Goal: Task Accomplishment & Management: Manage account settings

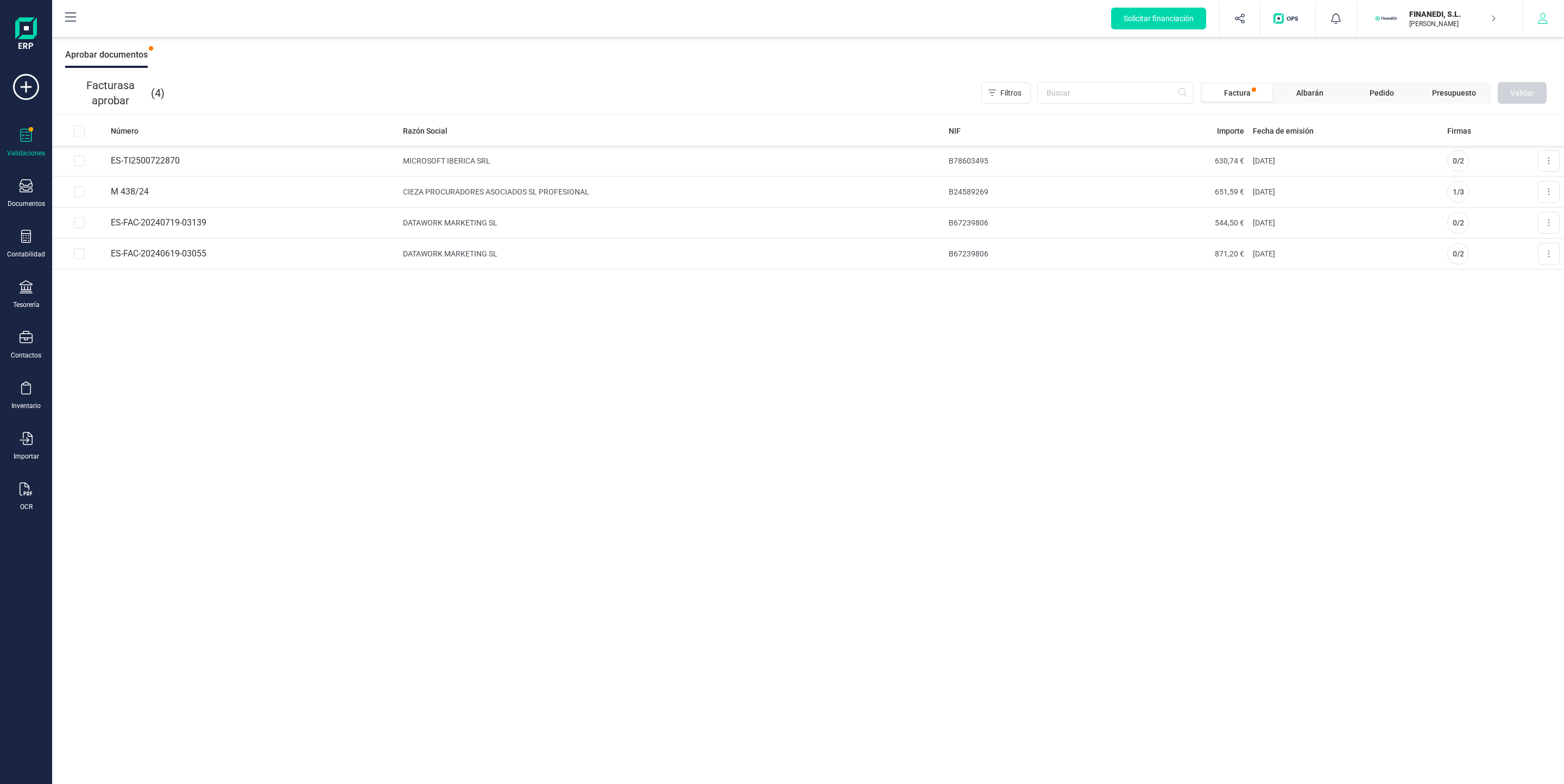
click at [1538, 19] on icon "button" at bounding box center [1542, 18] width 10 height 10
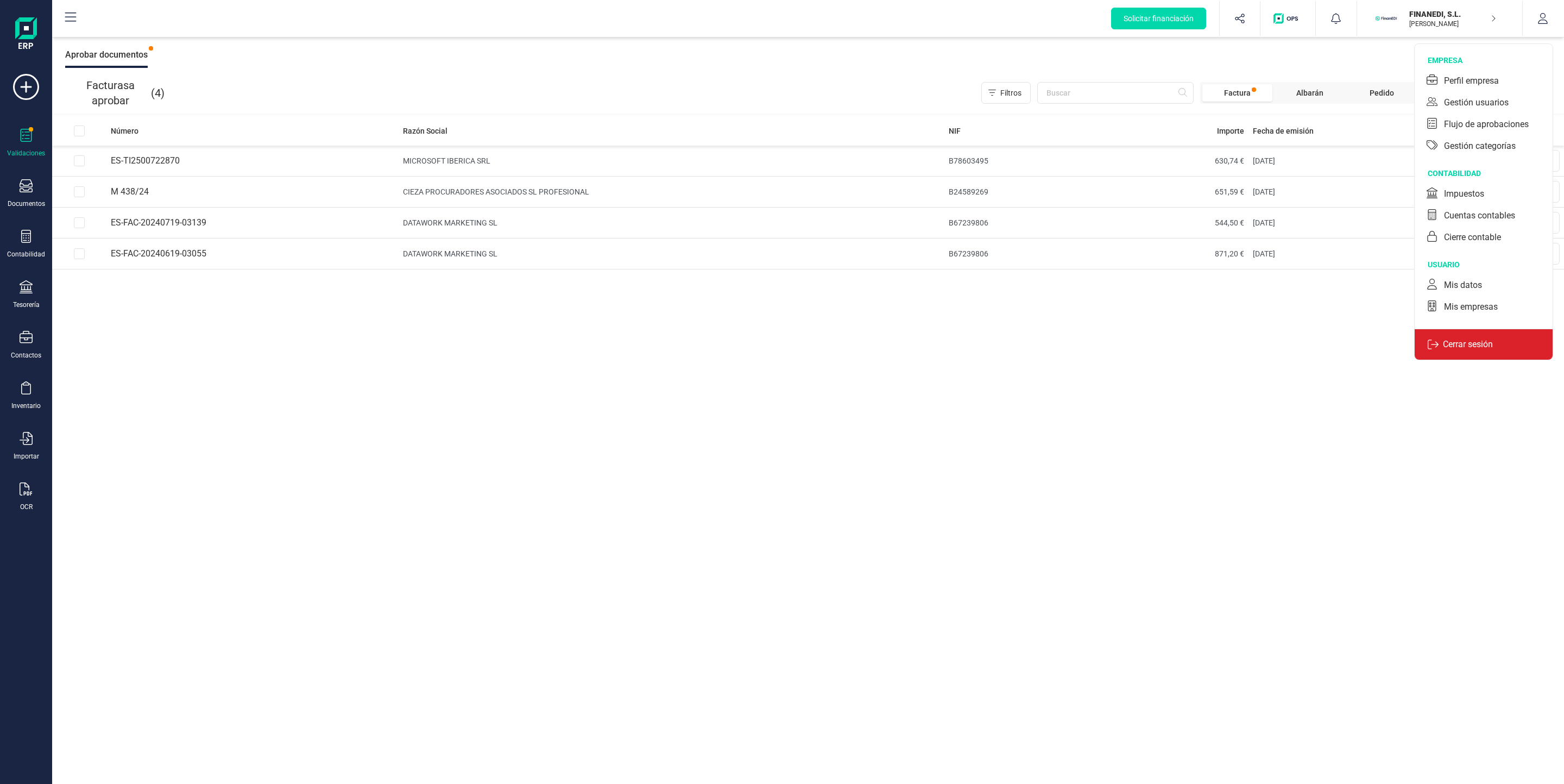
click at [1463, 336] on div "Cerrar sesión" at bounding box center [1483, 344] width 138 height 31
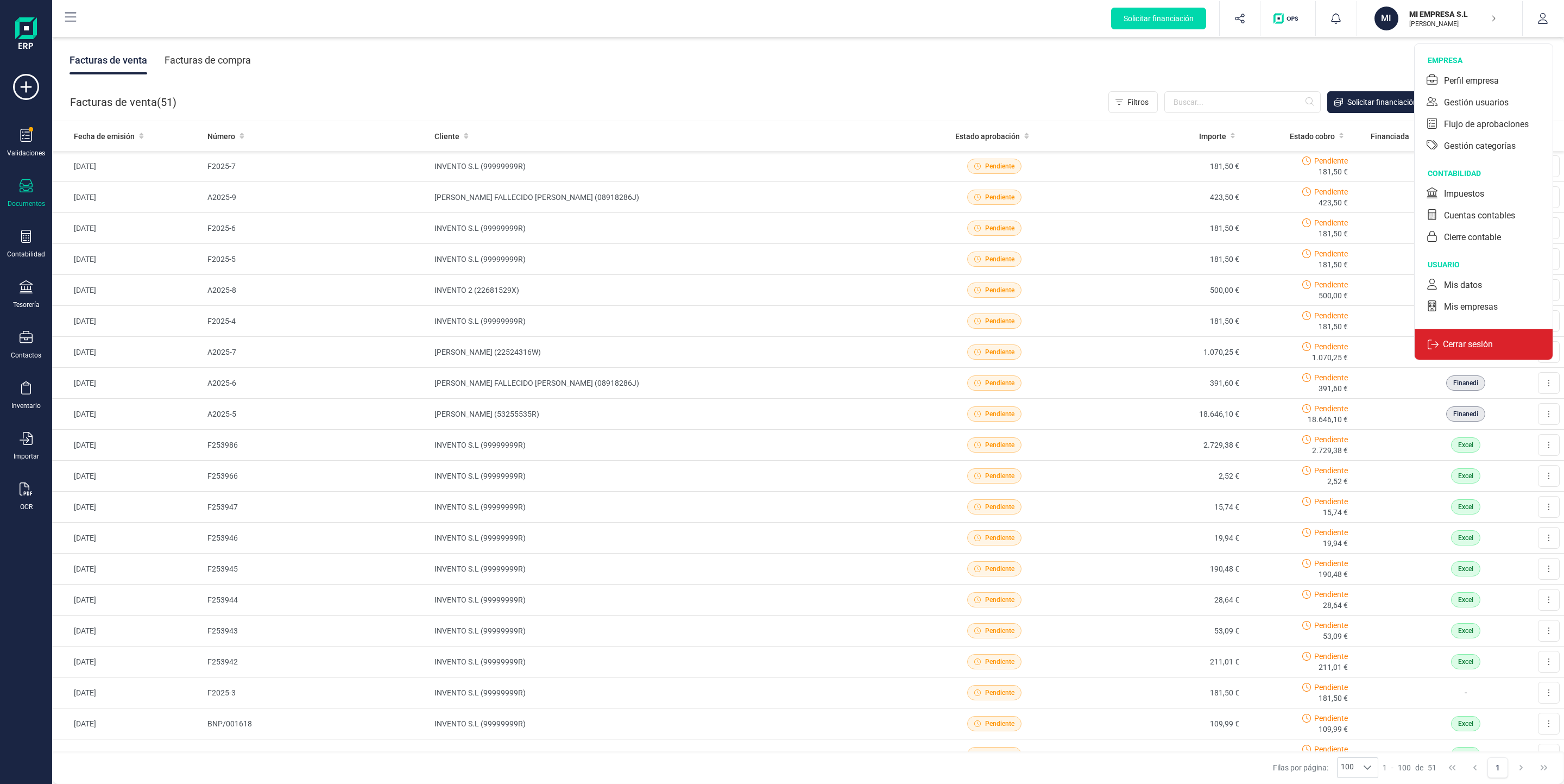
click at [1468, 349] on p "Cerrar sesión" at bounding box center [1467, 345] width 59 height 13
